Goal: Information Seeking & Learning: Learn about a topic

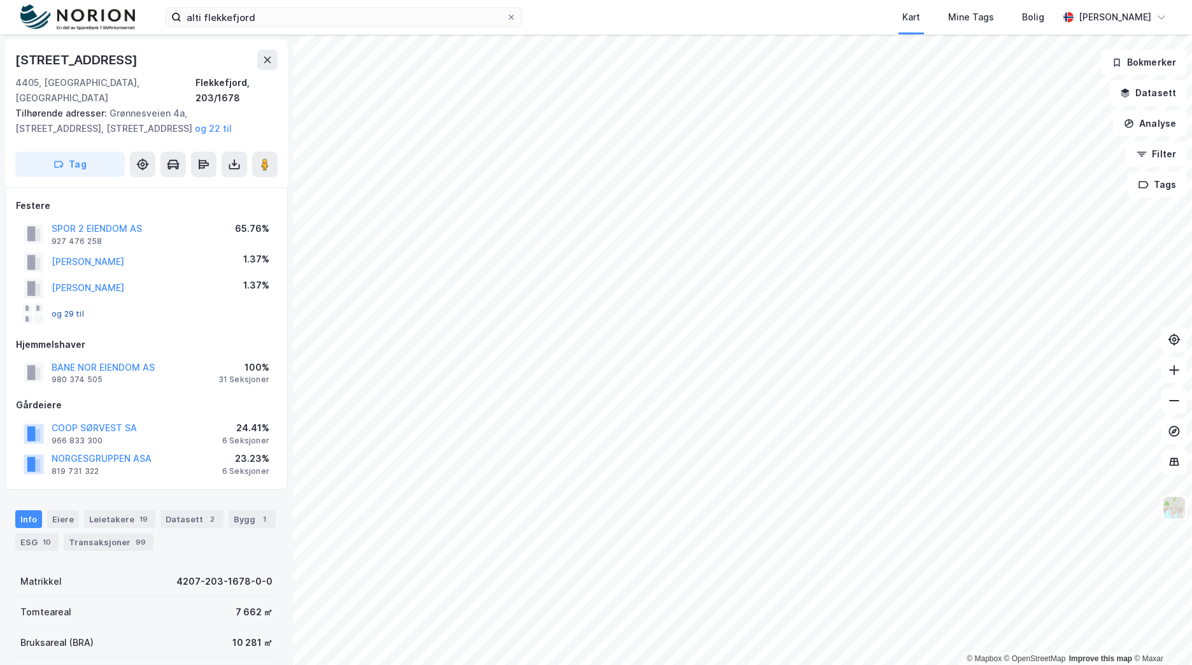
click at [0, 0] on button "og 29 til" at bounding box center [0, 0] width 0 height 0
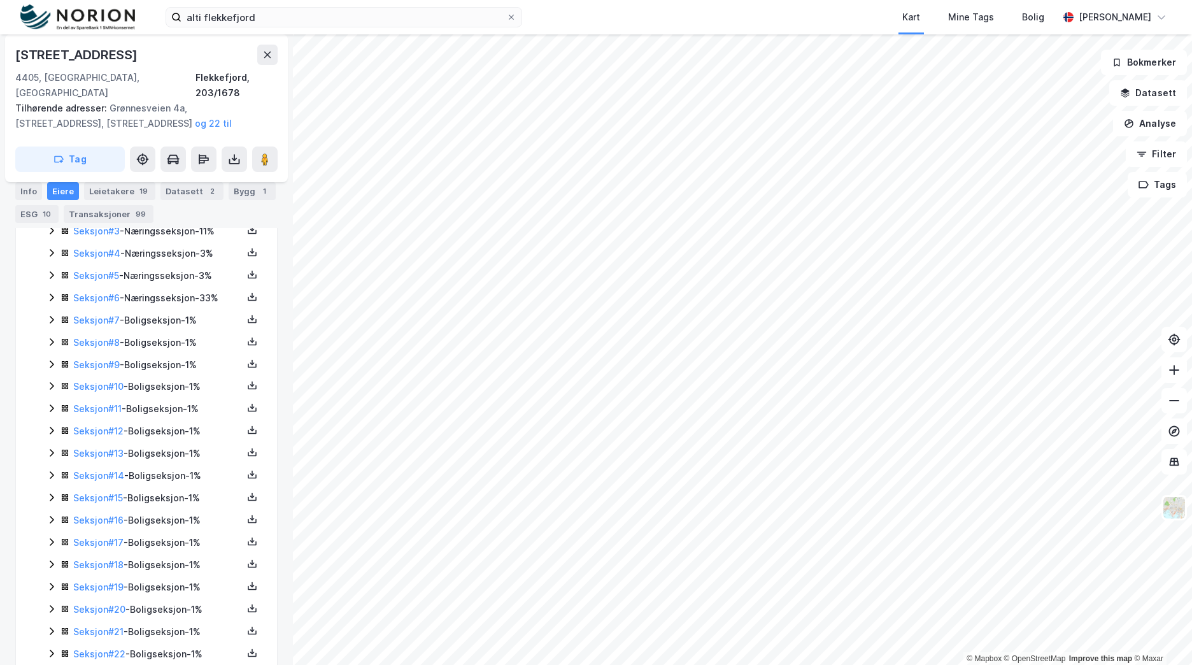
scroll to position [295, 0]
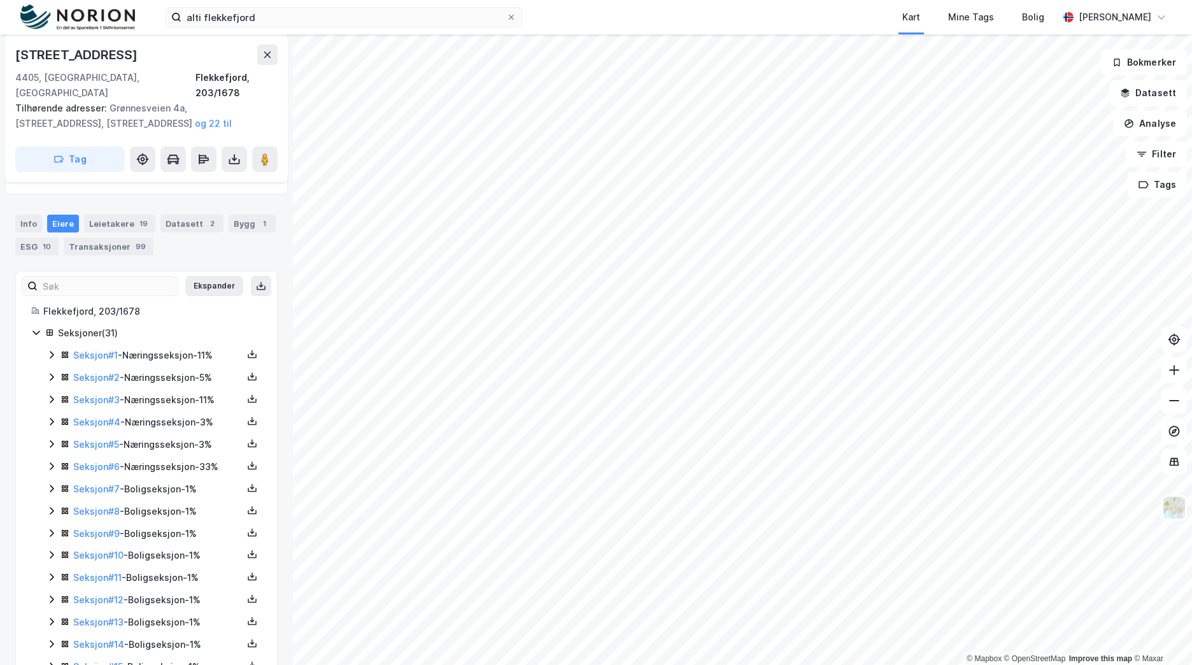
click at [48, 350] on icon at bounding box center [51, 355] width 10 height 10
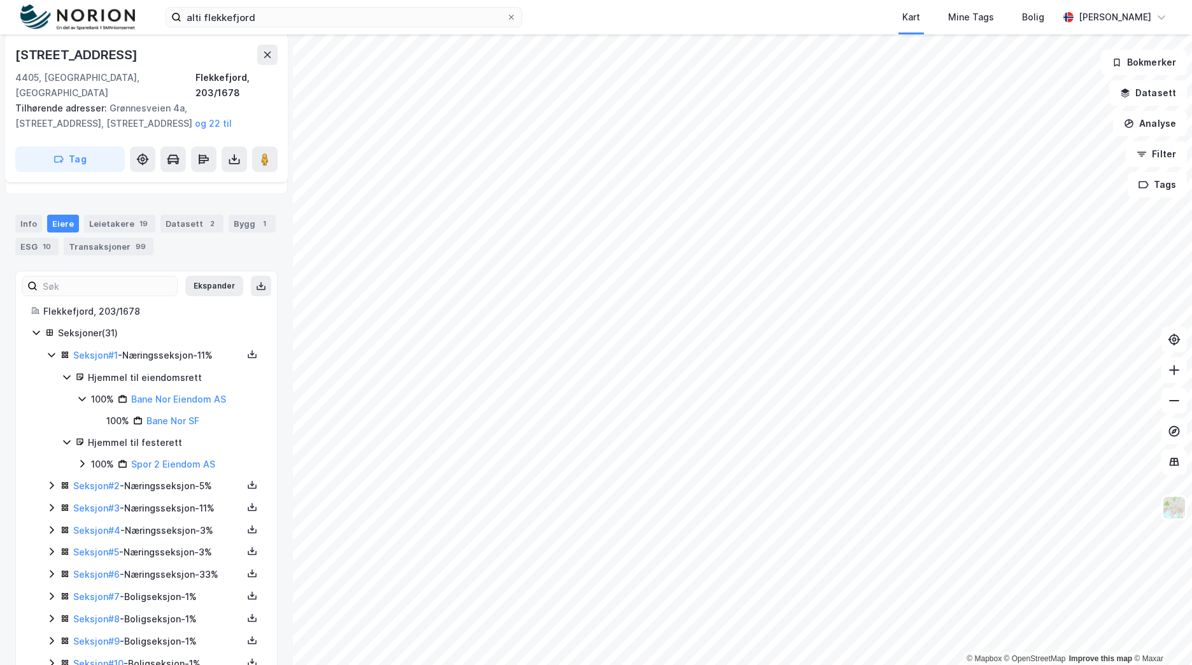
click at [50, 480] on icon at bounding box center [51, 485] width 10 height 10
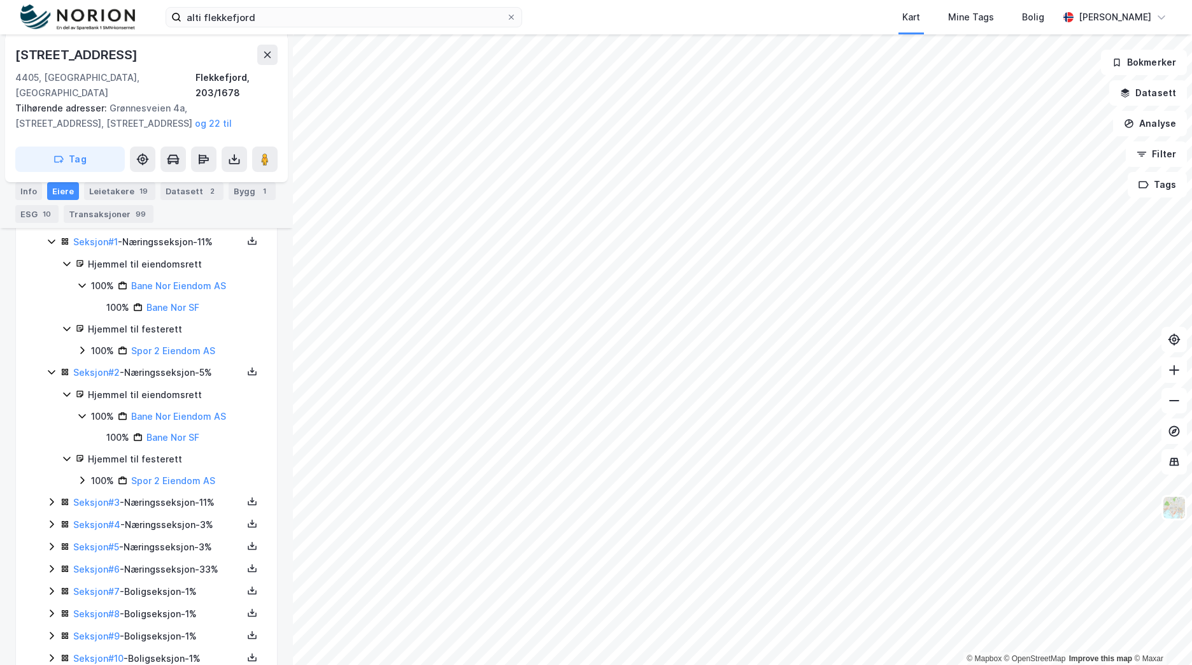
scroll to position [423, 0]
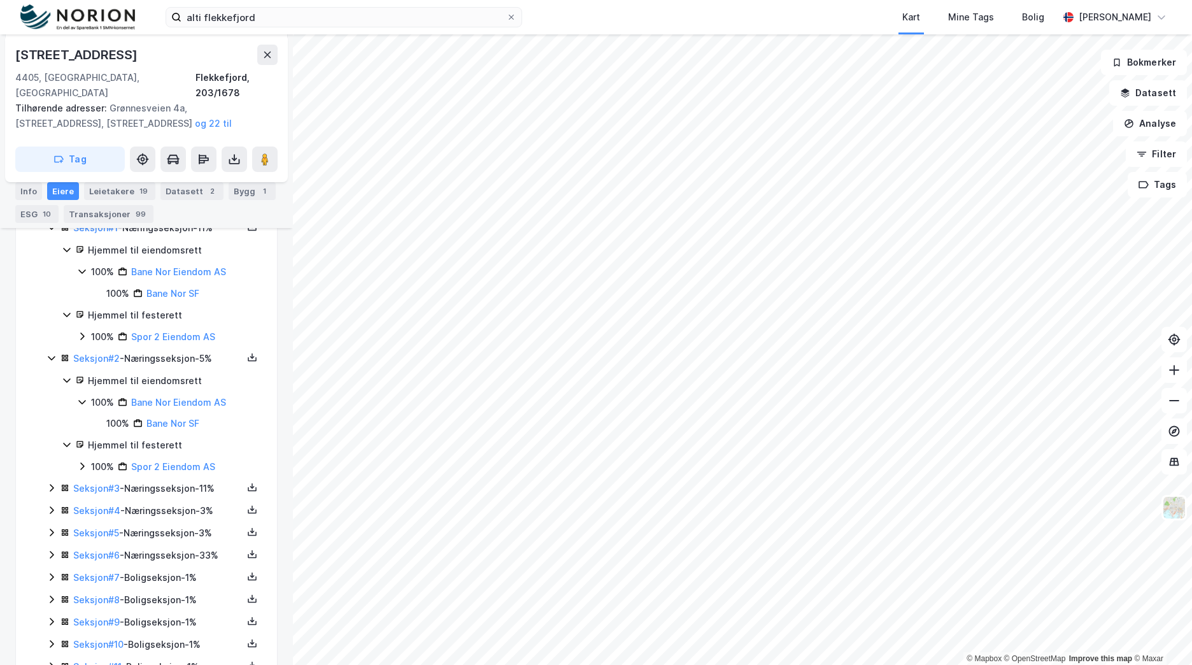
click at [50, 483] on icon at bounding box center [51, 488] width 10 height 10
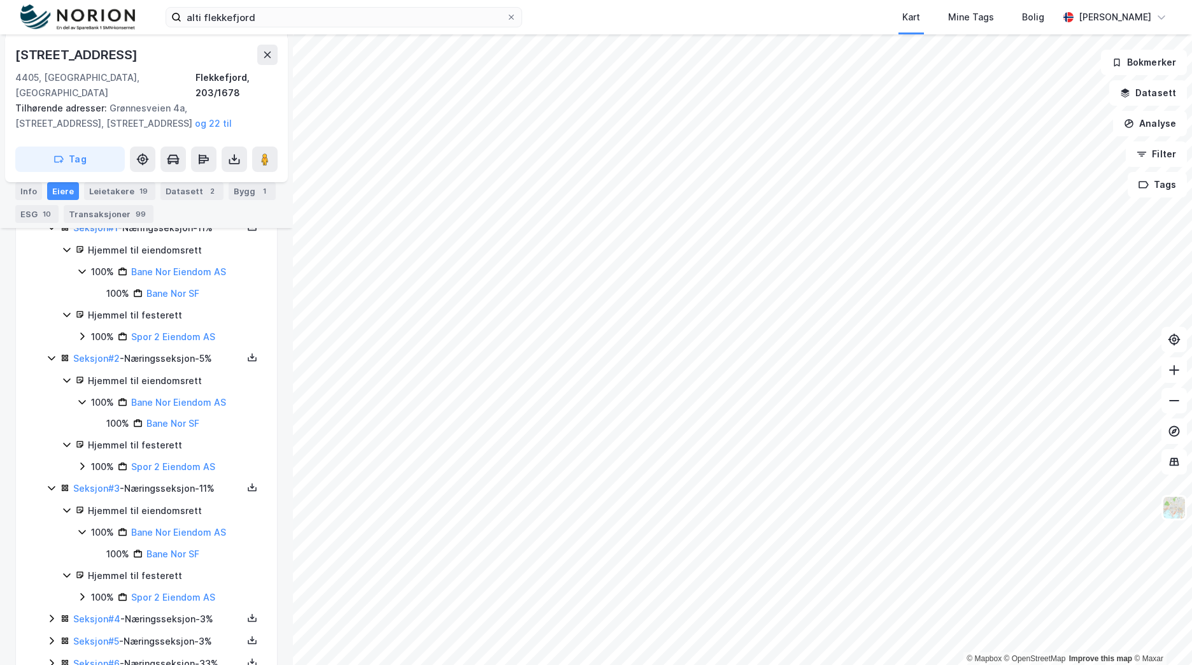
scroll to position [487, 0]
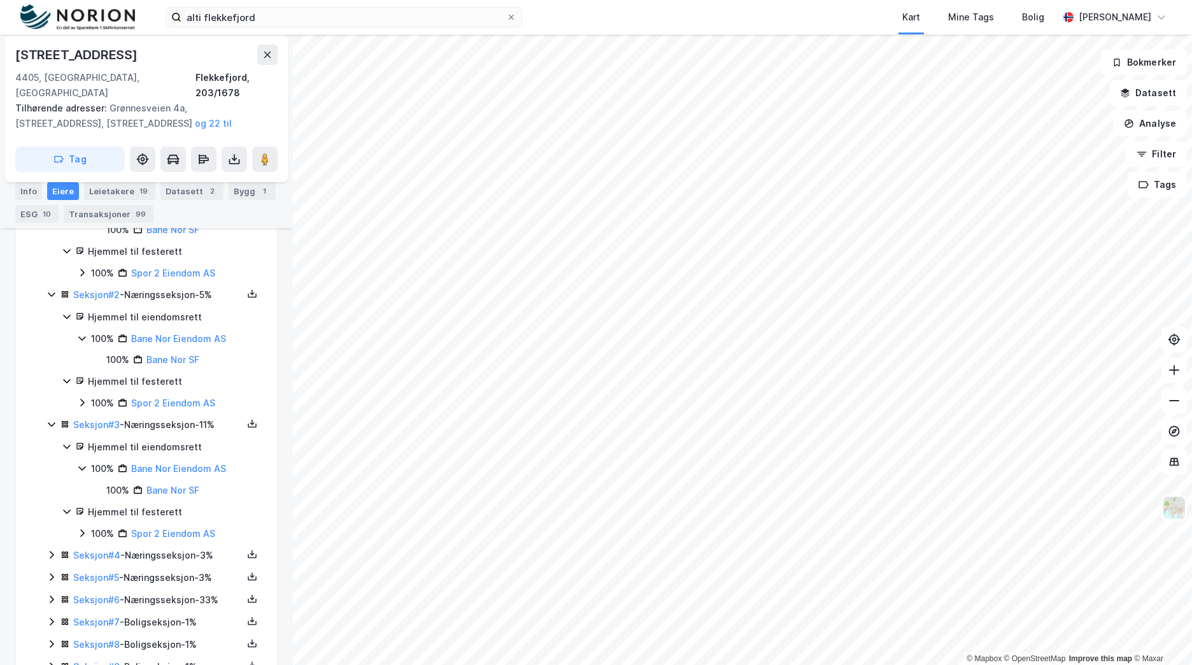
click at [46, 550] on icon at bounding box center [51, 555] width 10 height 10
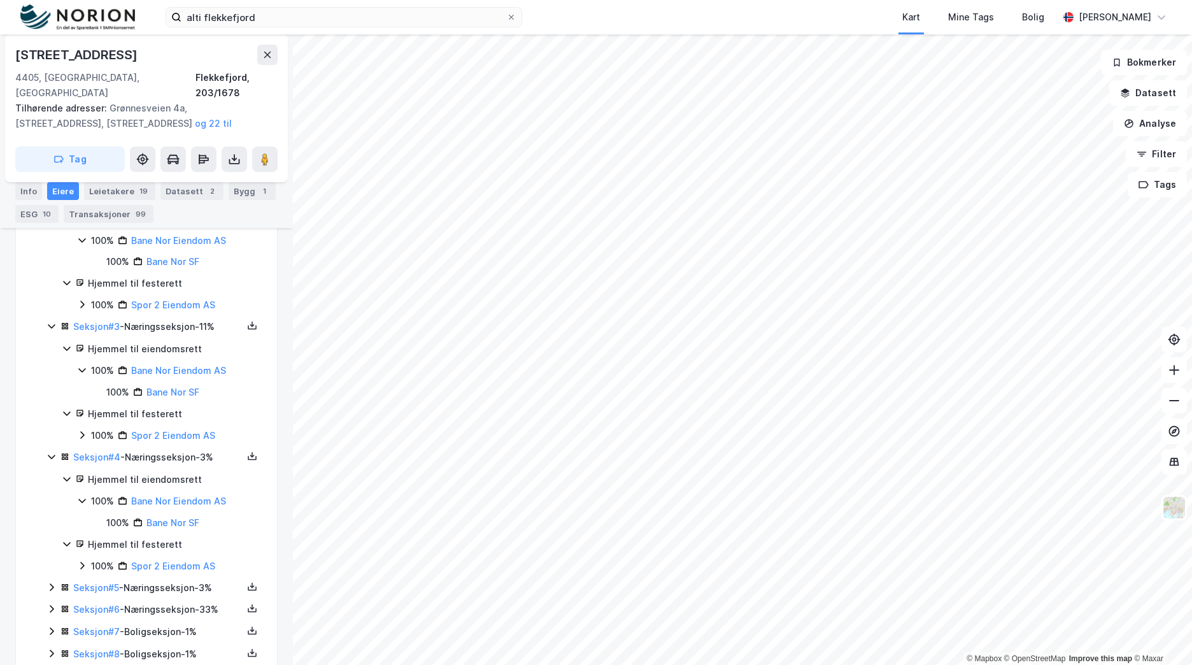
scroll to position [614, 0]
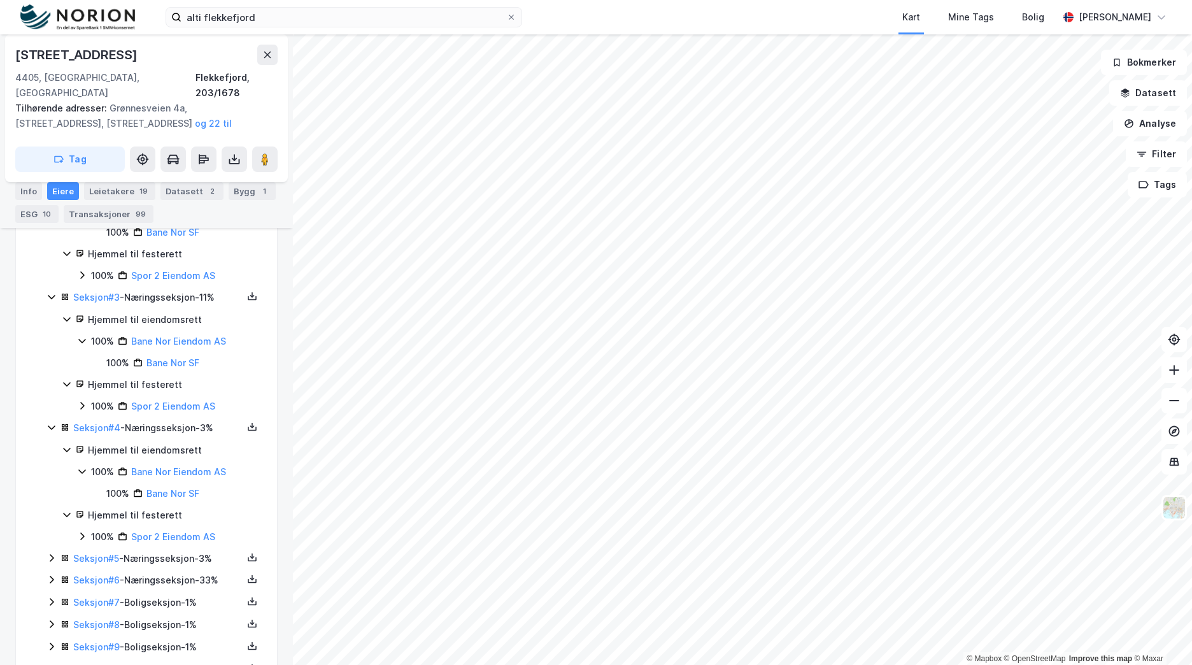
click at [50, 553] on icon at bounding box center [51, 558] width 10 height 10
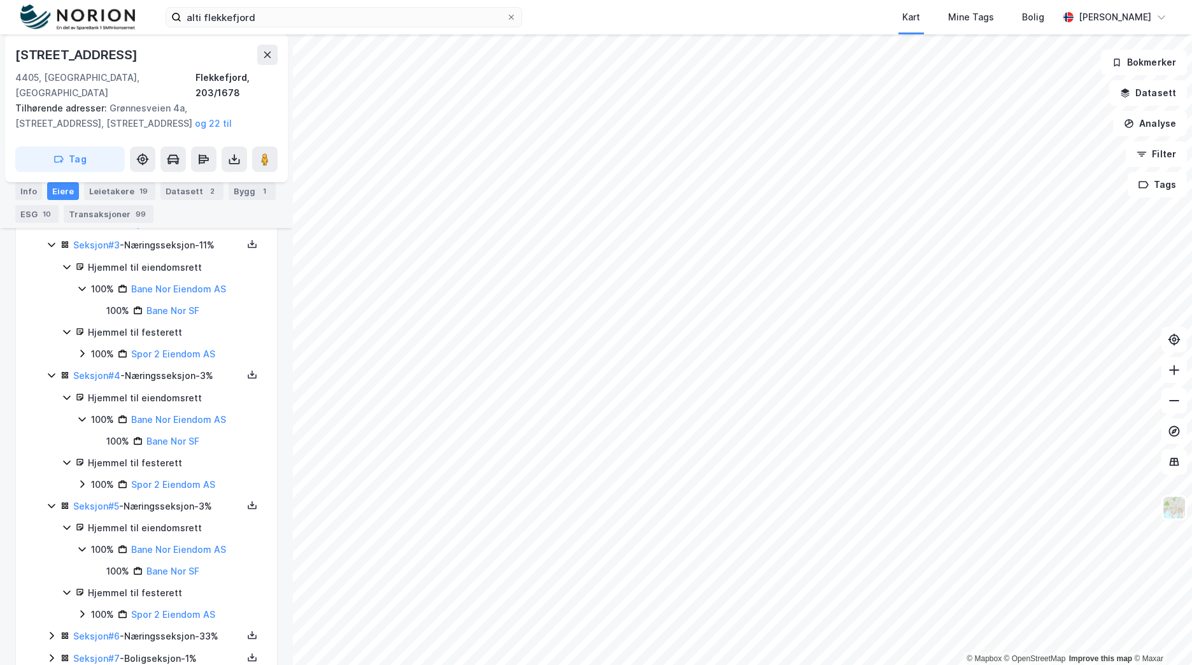
scroll to position [741, 0]
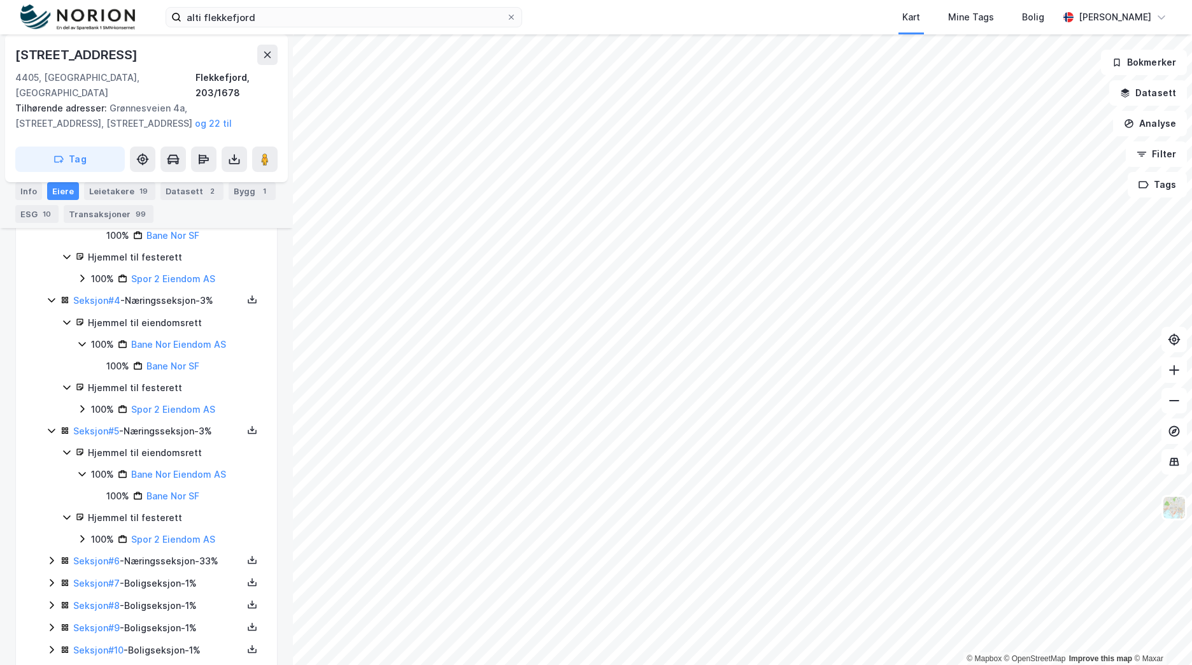
click at [50, 555] on icon at bounding box center [51, 560] width 10 height 10
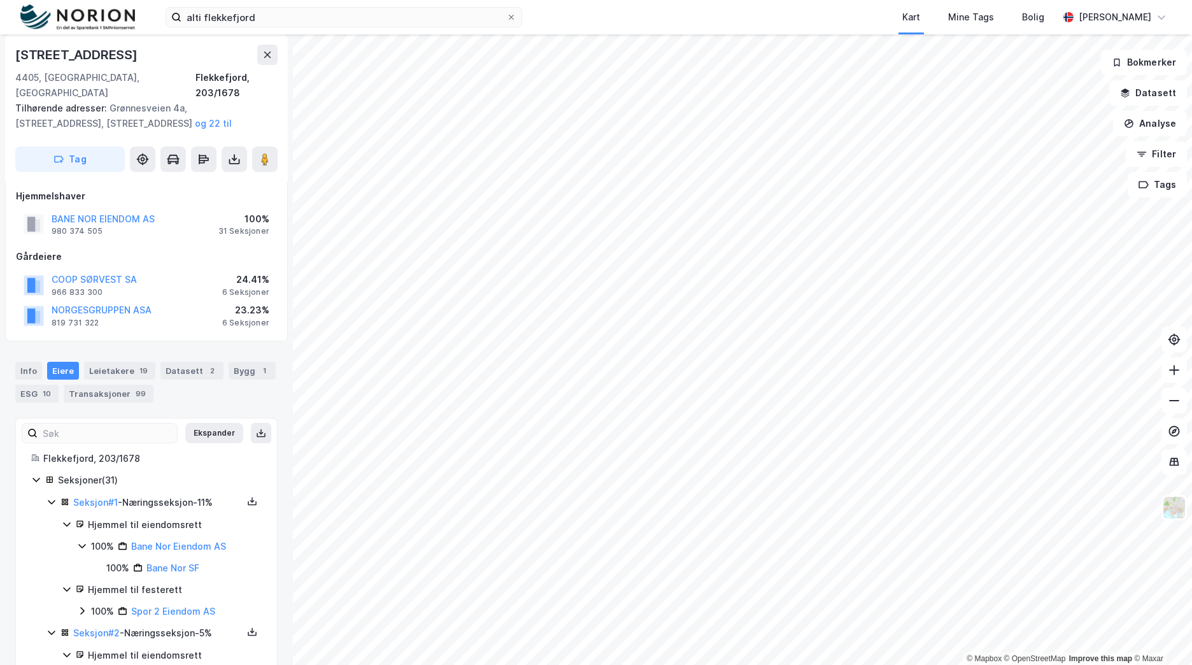
scroll to position [0, 0]
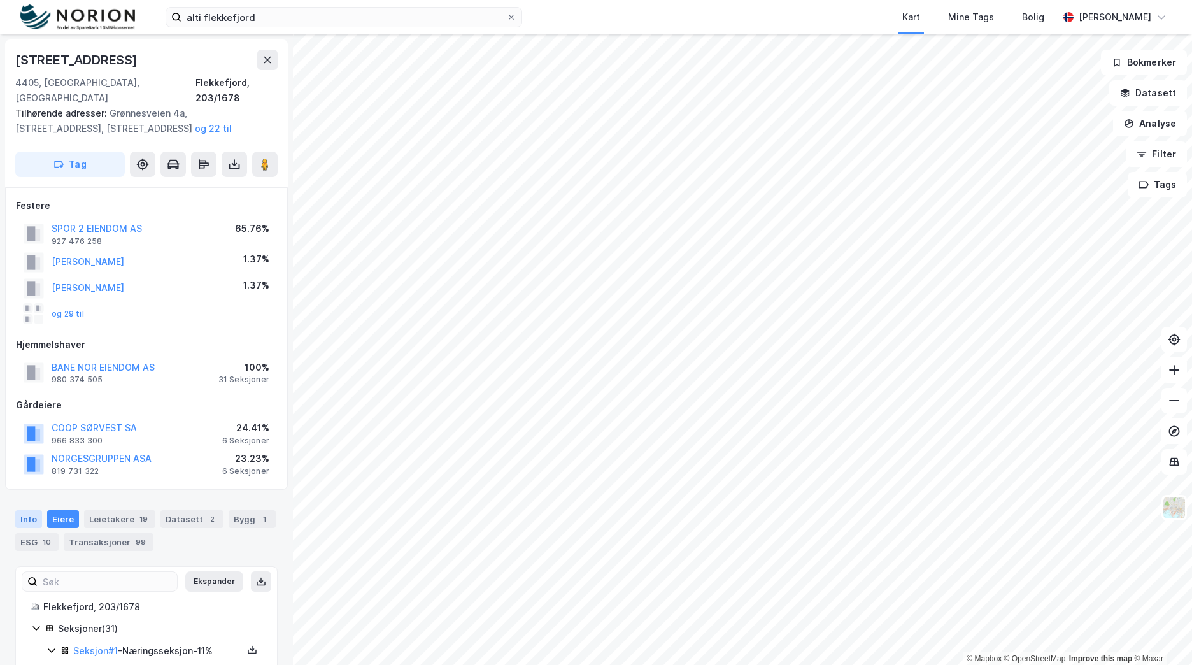
click at [25, 510] on div "Info" at bounding box center [28, 519] width 27 height 18
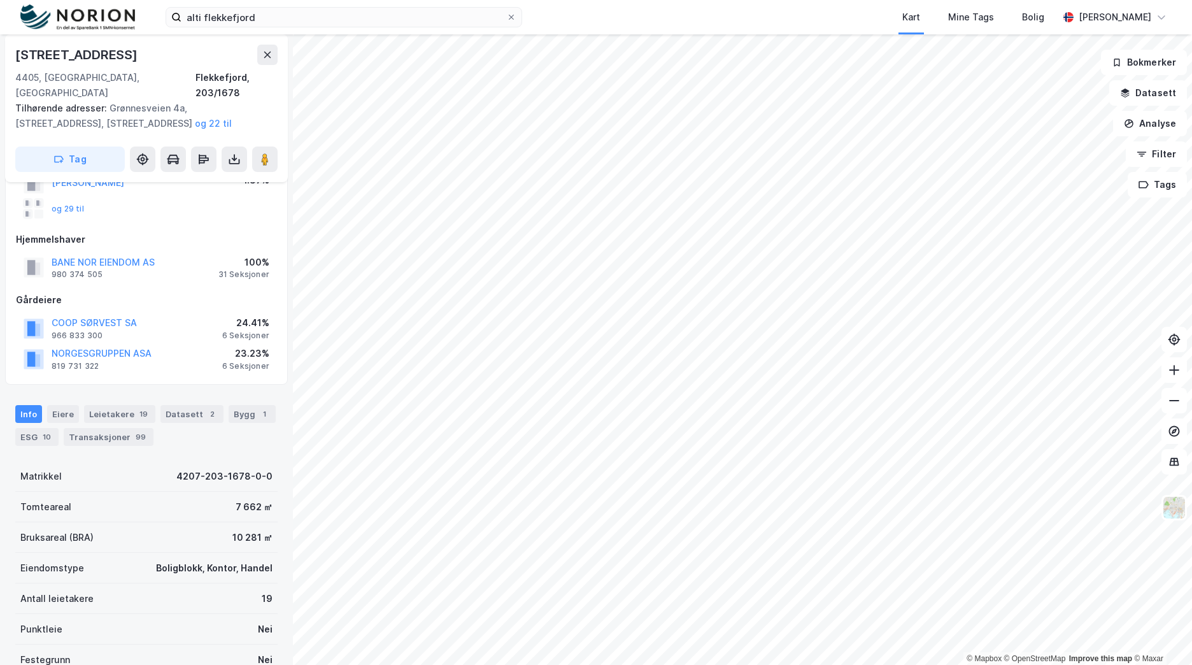
scroll to position [127, 0]
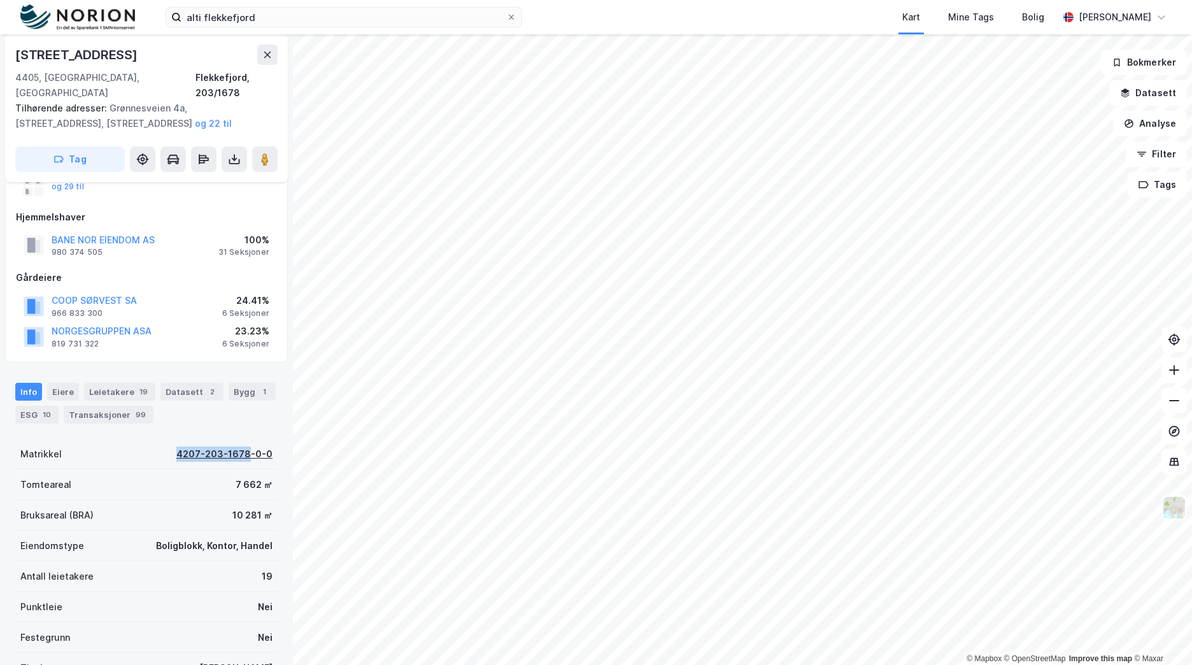
drag, startPoint x: 163, startPoint y: 442, endPoint x: 243, endPoint y: 444, distance: 79.6
click at [243, 444] on div "Matrikkel 4207-203-1678-0-0" at bounding box center [146, 454] width 262 height 31
copy div "4207-203-1678"
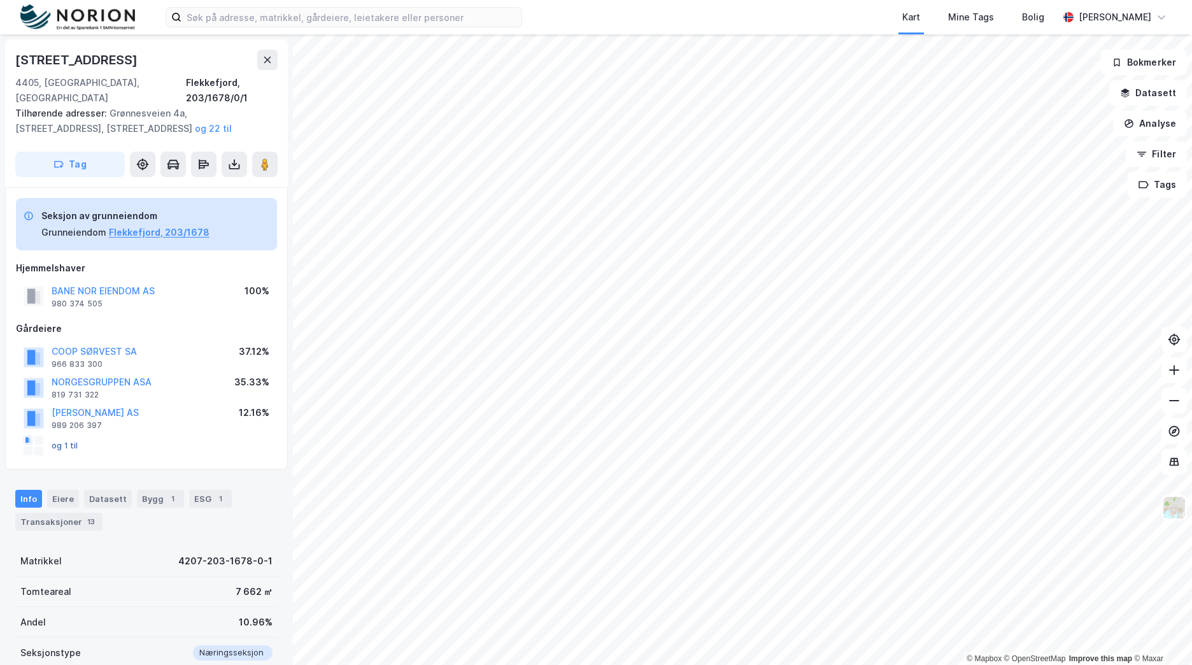
click at [0, 0] on button "og 1 til" at bounding box center [0, 0] width 0 height 0
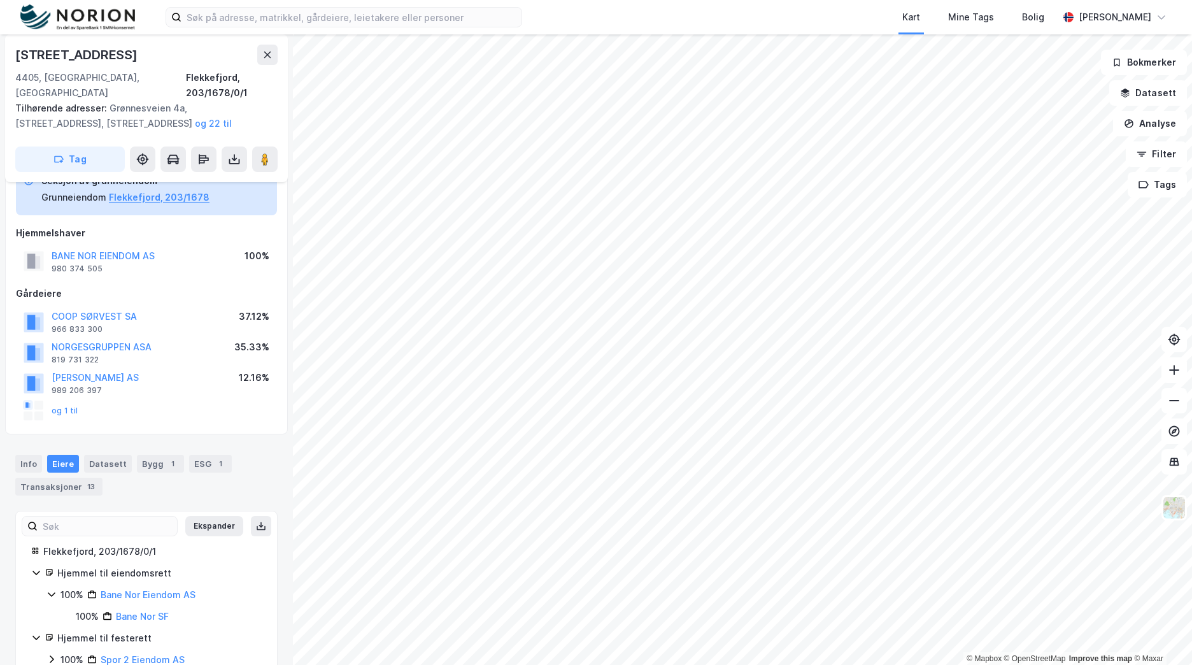
scroll to position [53, 0]
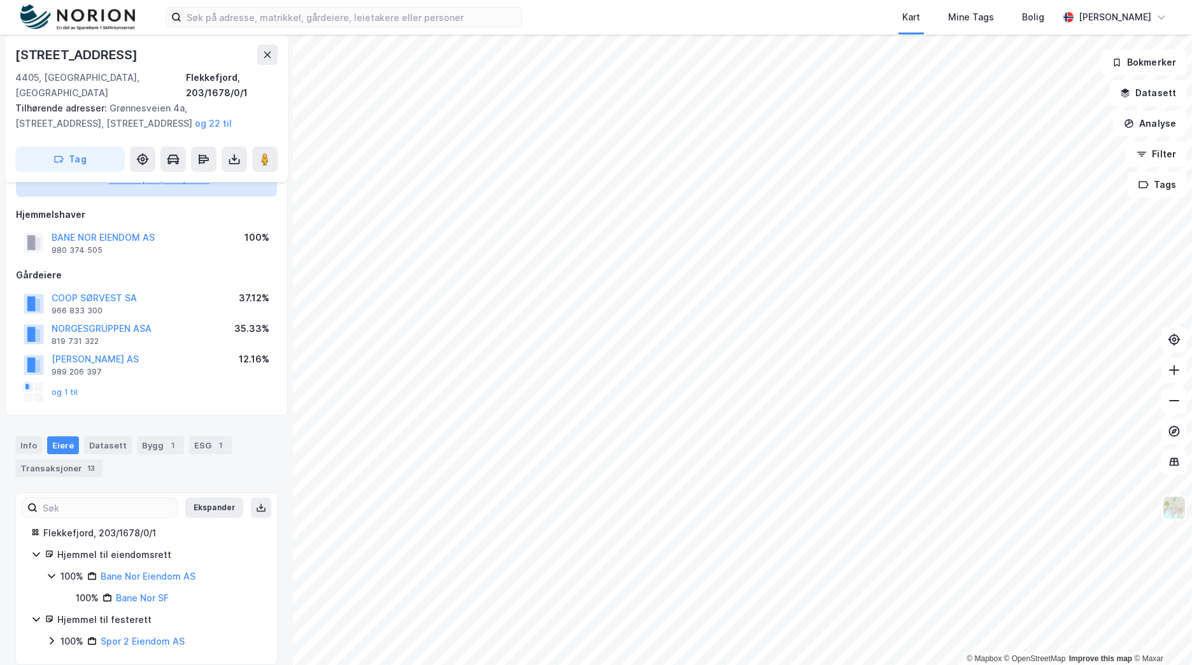
click at [50, 636] on icon at bounding box center [51, 641] width 10 height 10
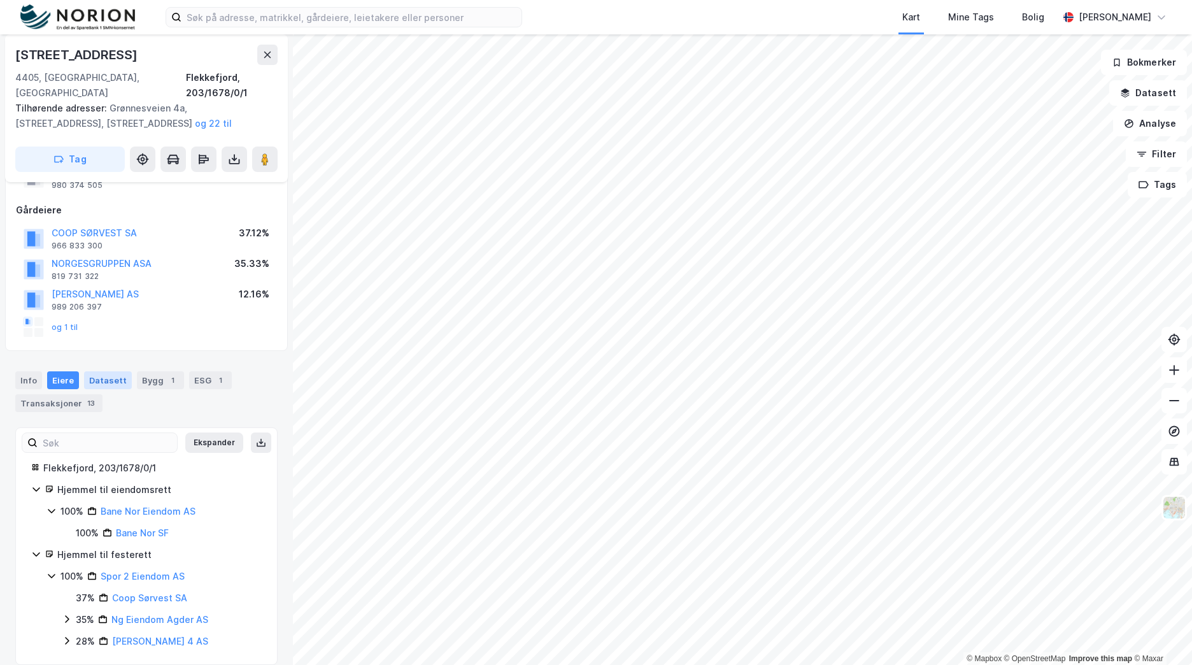
scroll to position [0, 0]
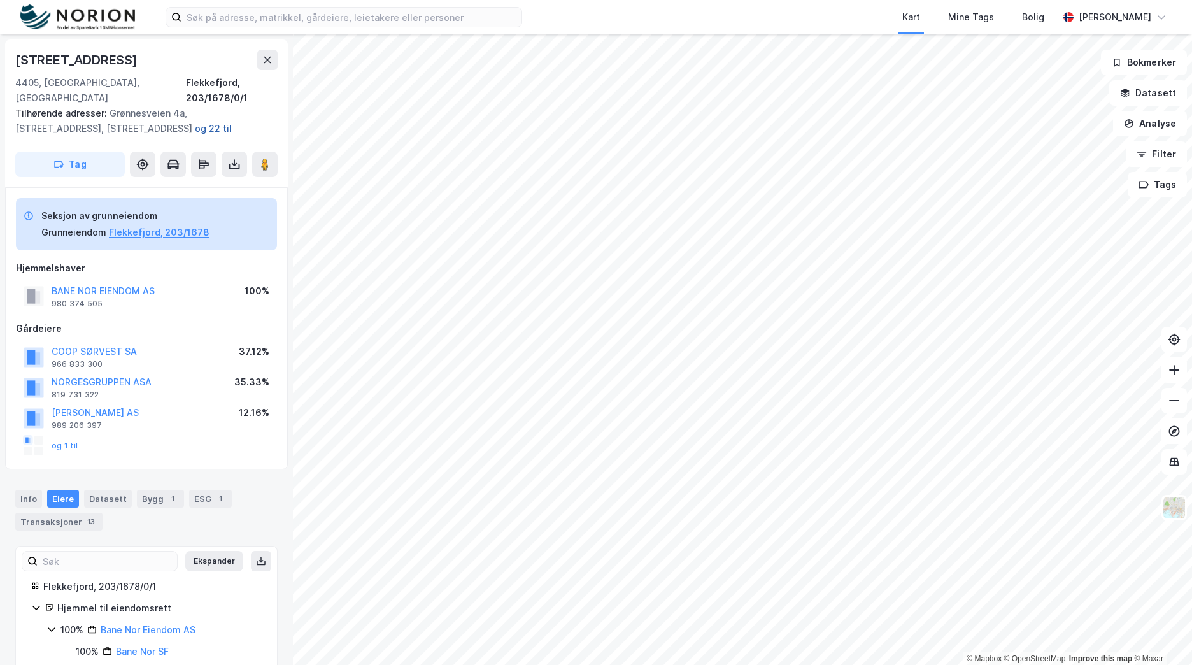
click at [0, 0] on button "og 22 til" at bounding box center [0, 0] width 0 height 0
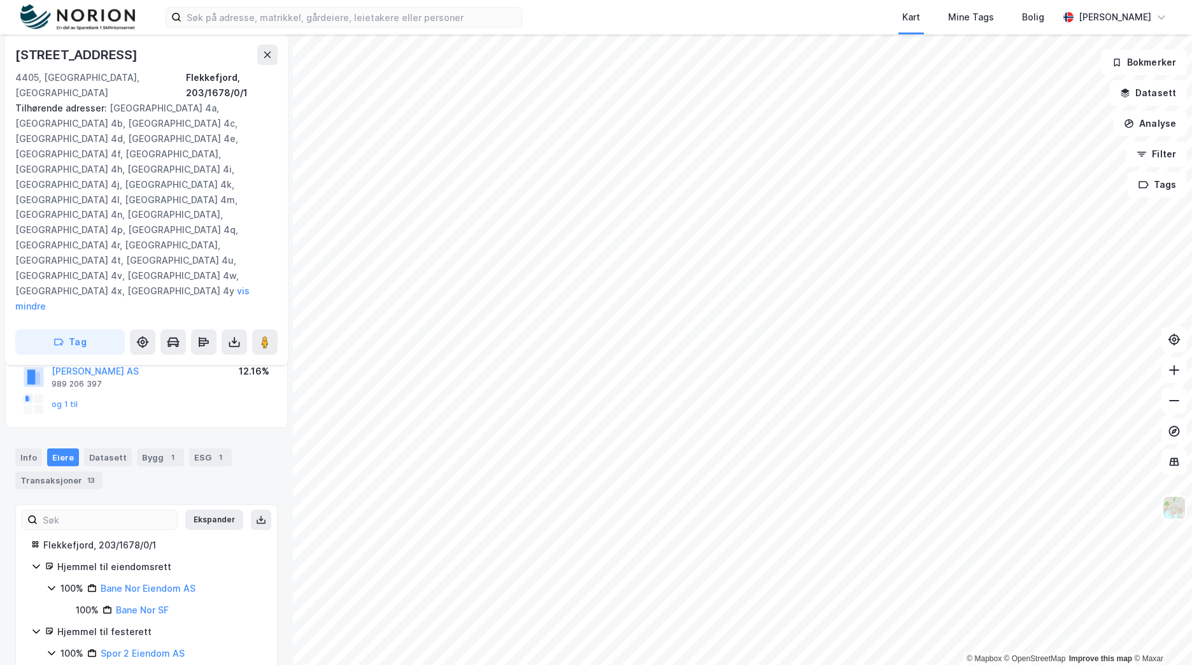
scroll to position [225, 0]
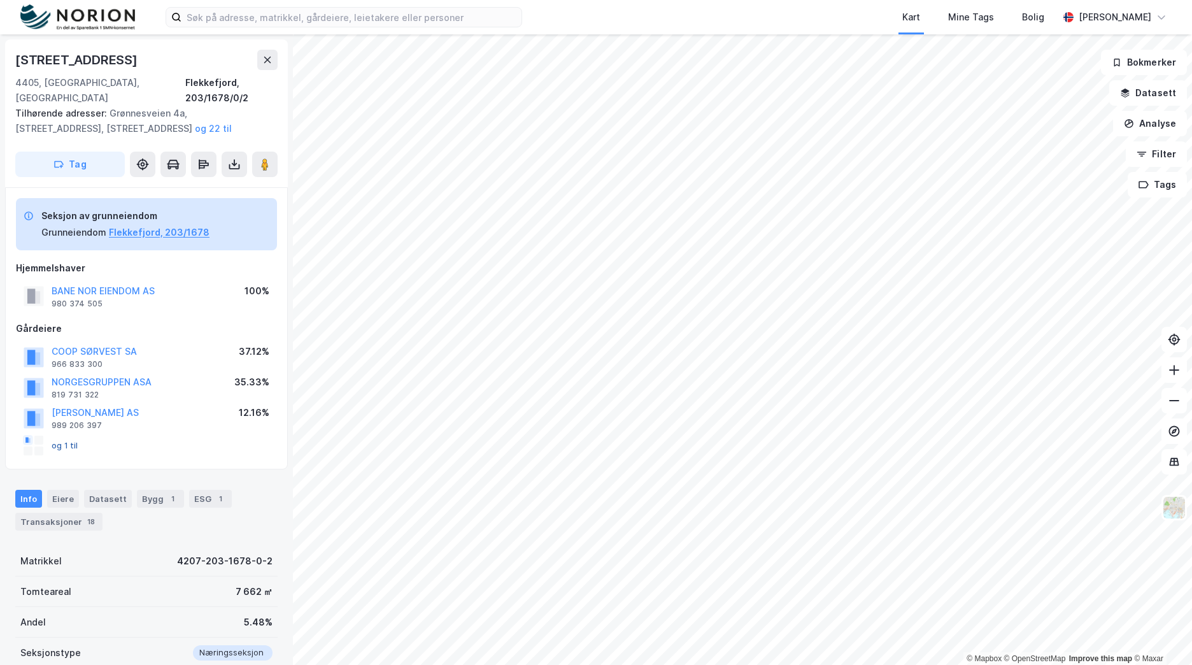
click at [0, 0] on button "og 1 til" at bounding box center [0, 0] width 0 height 0
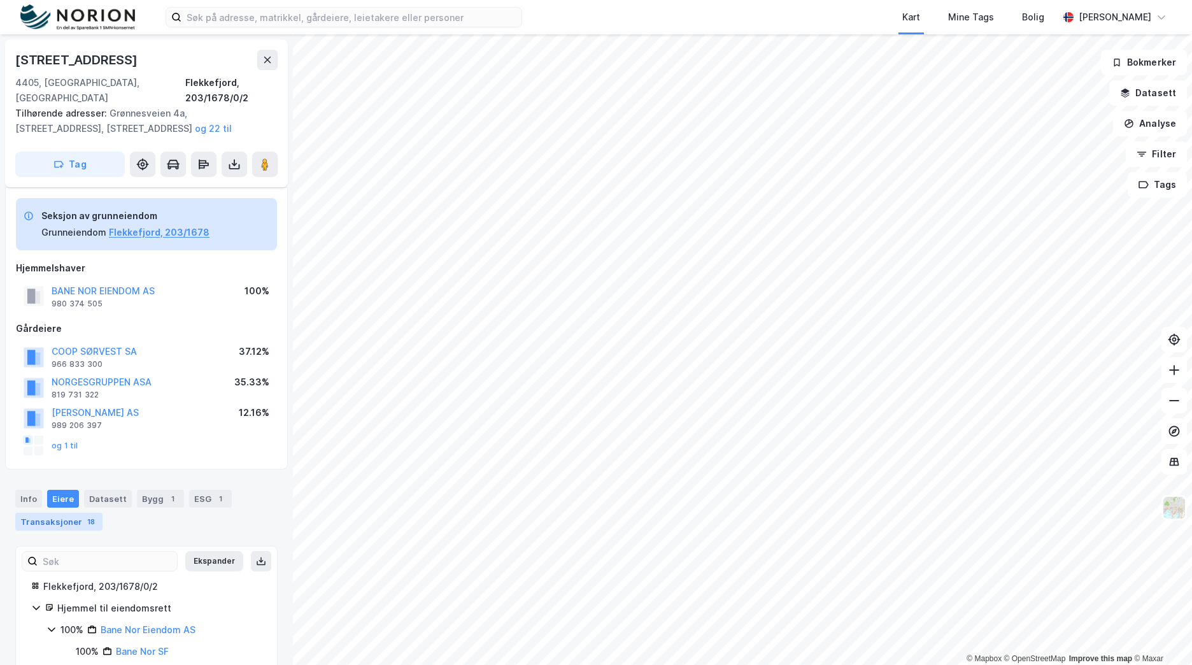
scroll to position [53, 0]
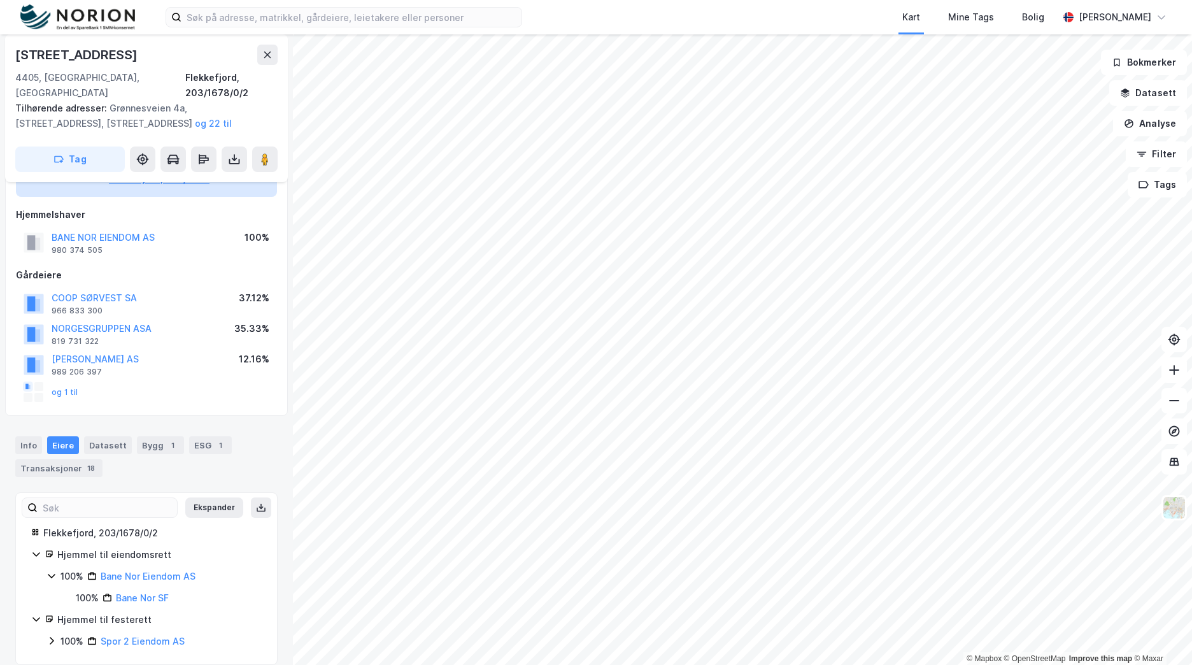
click at [49, 571] on icon at bounding box center [51, 576] width 10 height 10
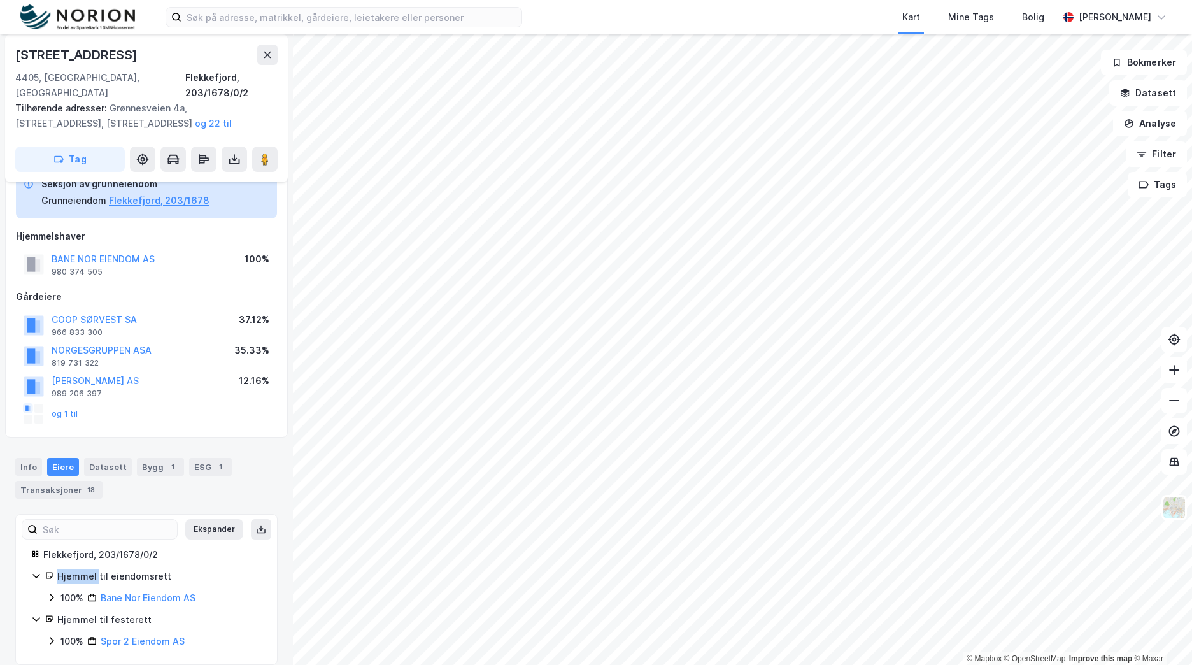
click at [49, 572] on icon at bounding box center [49, 575] width 6 height 6
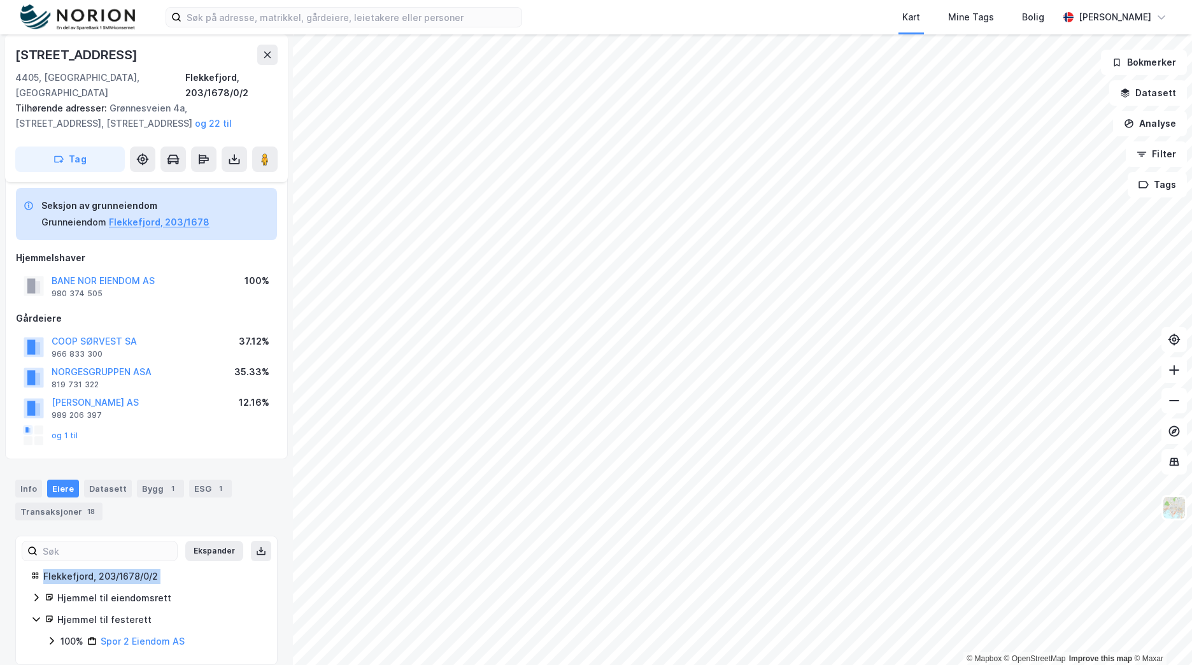
click at [49, 569] on div "Flekkefjord, 203/1678/0/2" at bounding box center [152, 576] width 218 height 15
click at [29, 601] on div "Flekkefjord, 203/1678/0/2 Hjemmel til eiendomsrett Hjemmel til festerett 100% S…" at bounding box center [146, 609] width 261 height 80
click at [52, 636] on icon at bounding box center [51, 641] width 10 height 10
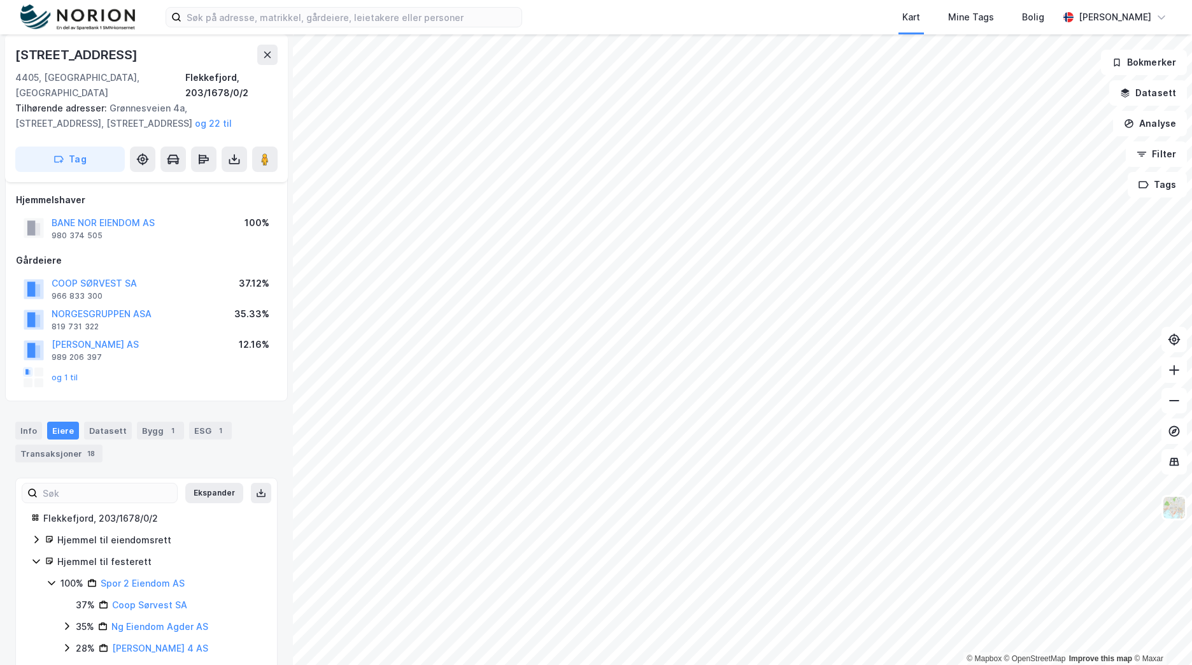
scroll to position [75, 0]
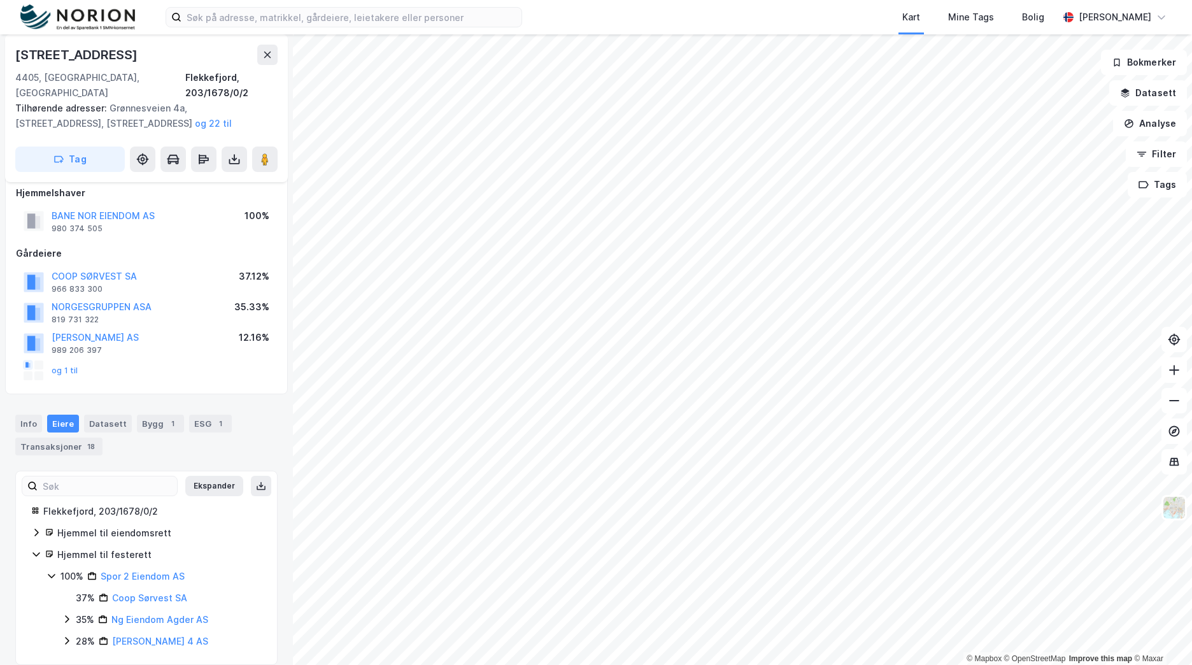
click at [64, 636] on icon at bounding box center [67, 641] width 10 height 10
click at [65, 614] on icon at bounding box center [67, 619] width 10 height 10
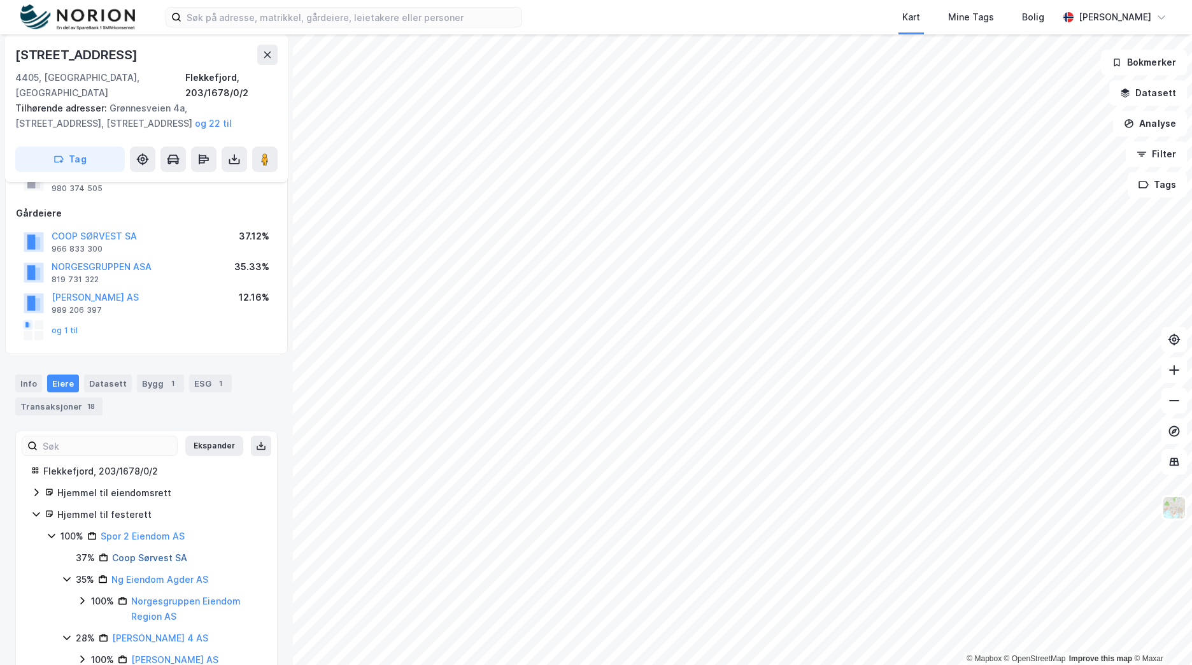
scroll to position [134, 0]
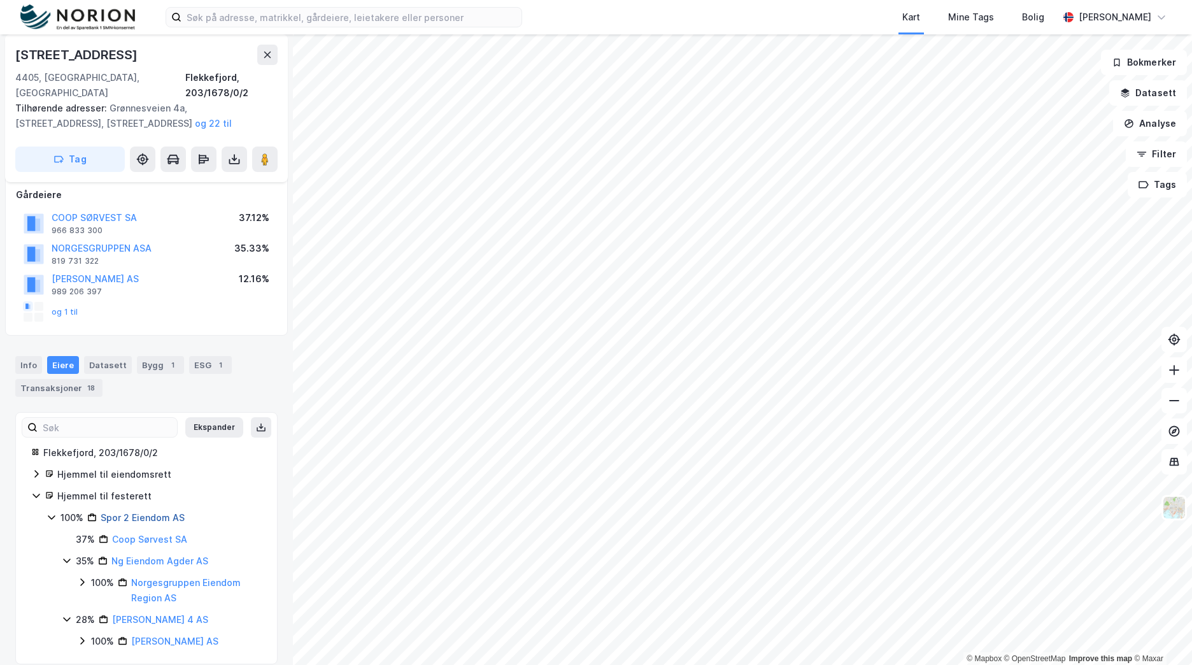
click at [160, 512] on link "Spor 2 Eiendom AS" at bounding box center [143, 517] width 84 height 11
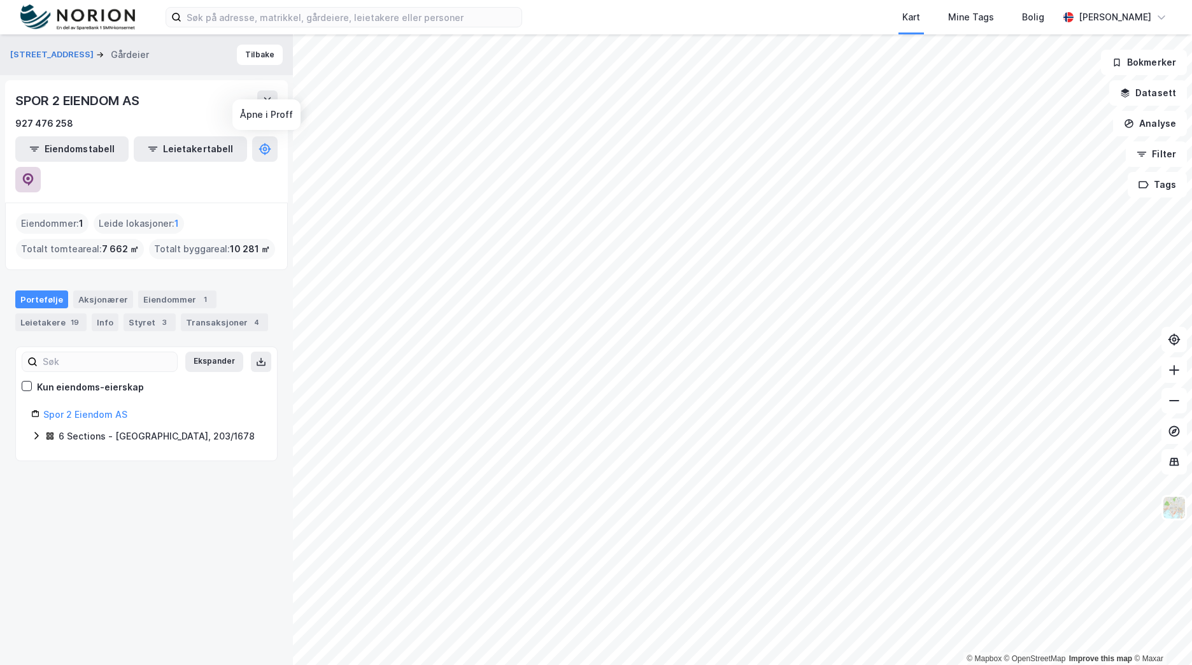
click at [34, 173] on icon at bounding box center [28, 179] width 11 height 13
click at [34, 430] on icon at bounding box center [36, 435] width 10 height 10
